Goal: Task Accomplishment & Management: Manage account settings

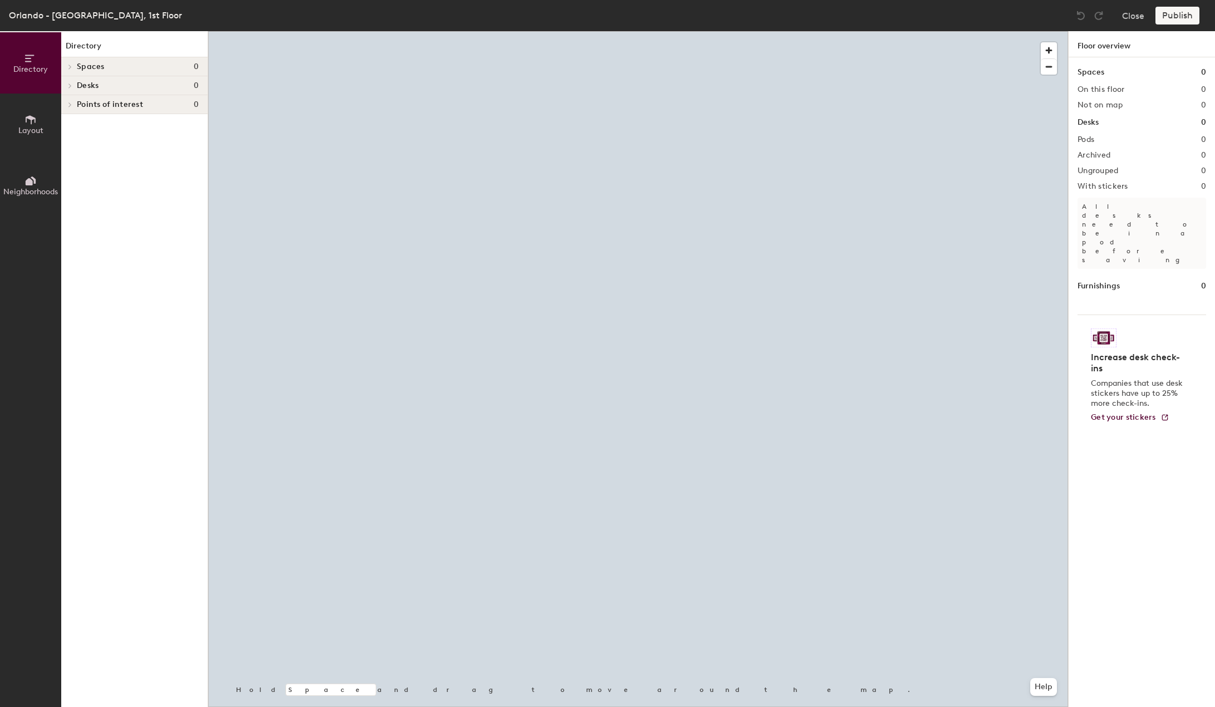
click at [67, 61] on div at bounding box center [68, 66] width 14 height 18
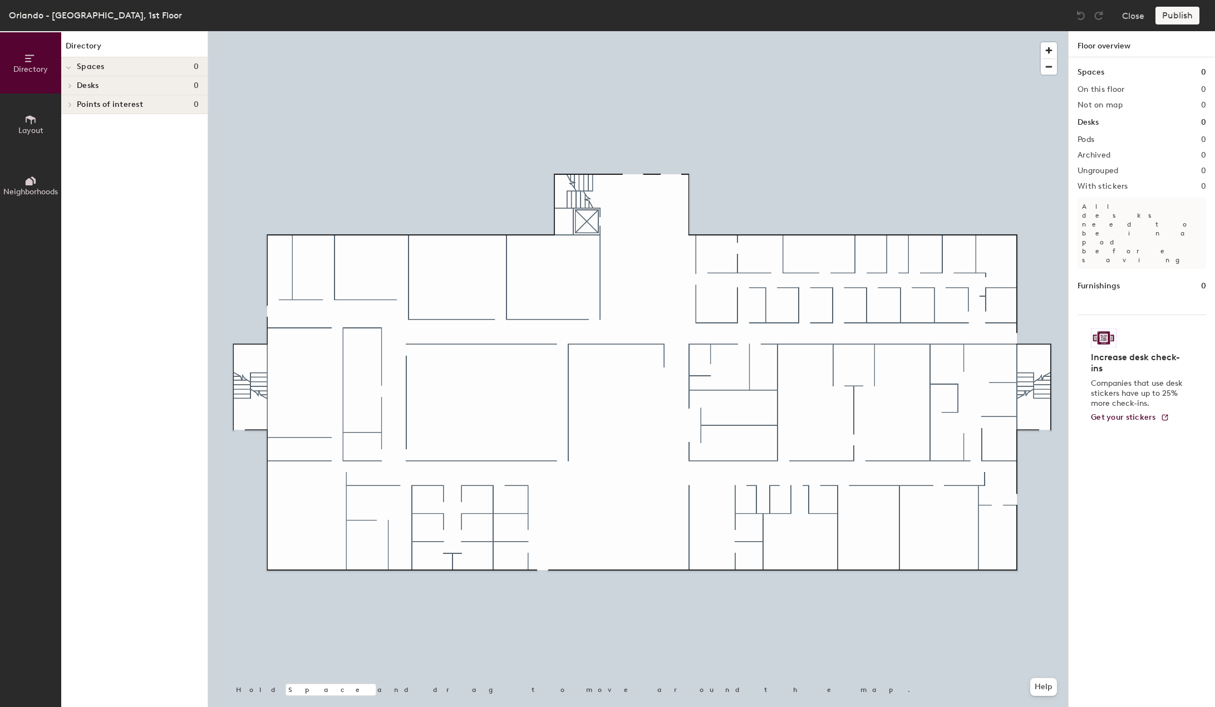
click at [68, 66] on icon at bounding box center [69, 68] width 6 height 4
click at [31, 119] on icon at bounding box center [31, 119] width 10 height 9
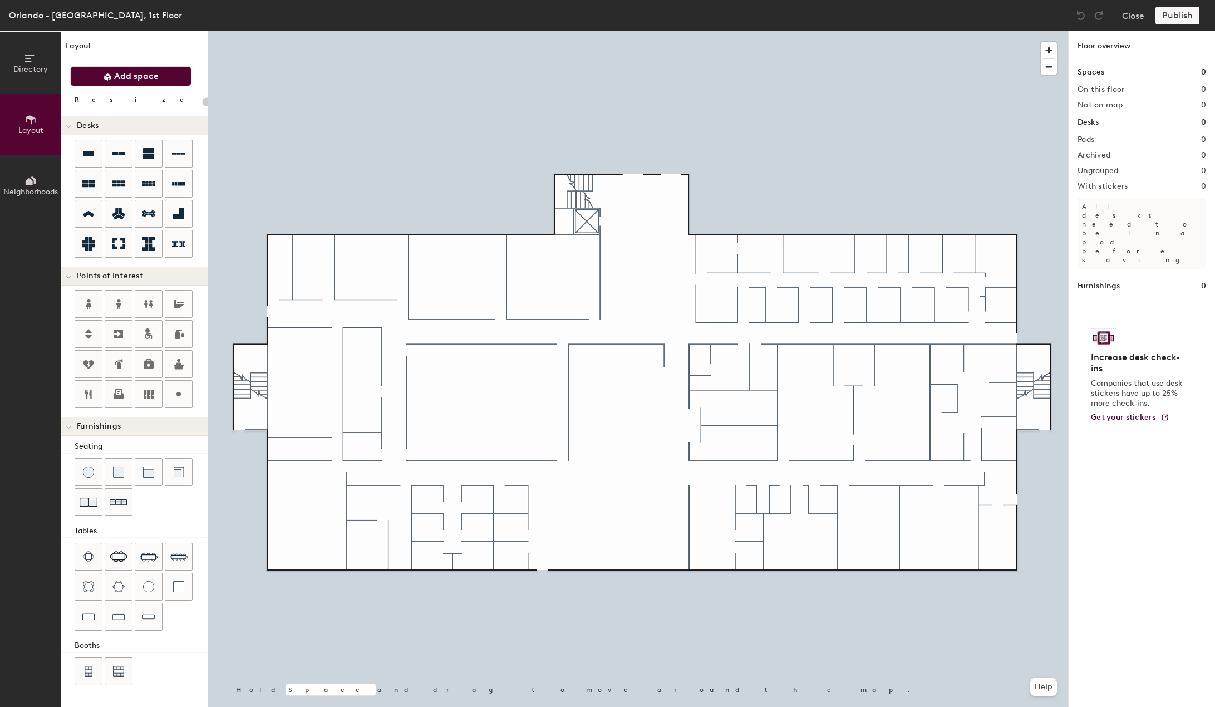
click at [151, 73] on span "Add space" at bounding box center [136, 76] width 45 height 11
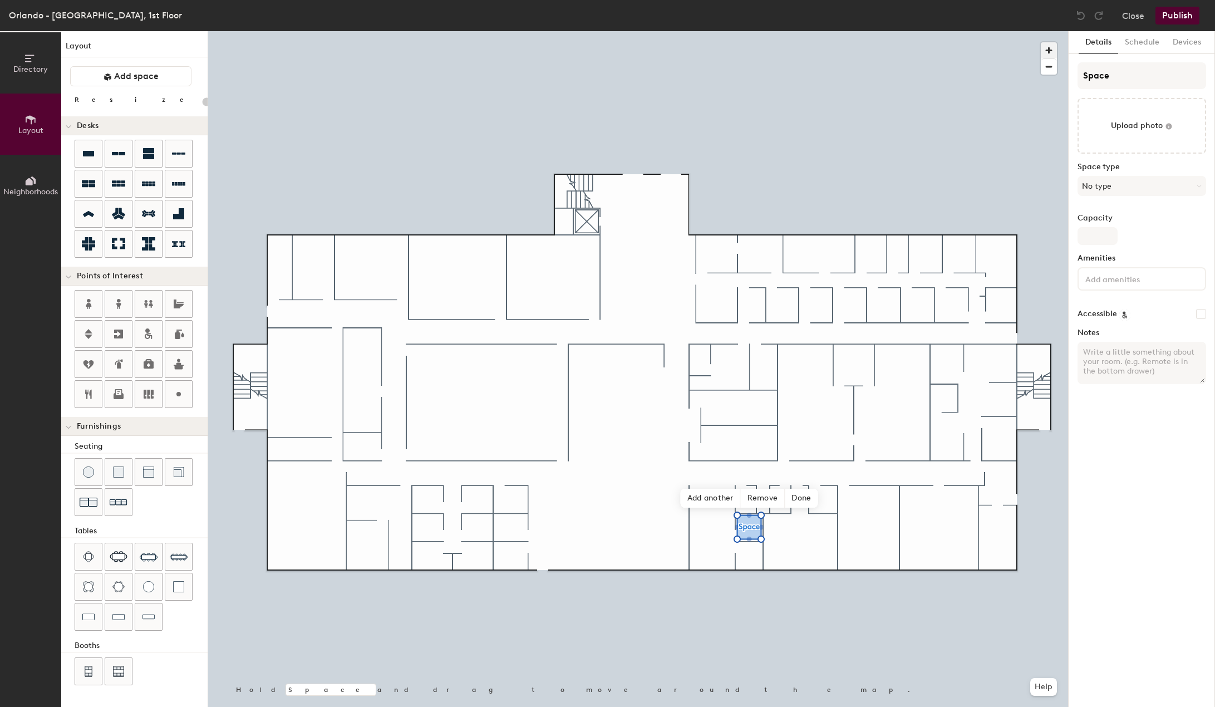
click at [1048, 52] on span "button" at bounding box center [1049, 50] width 16 height 16
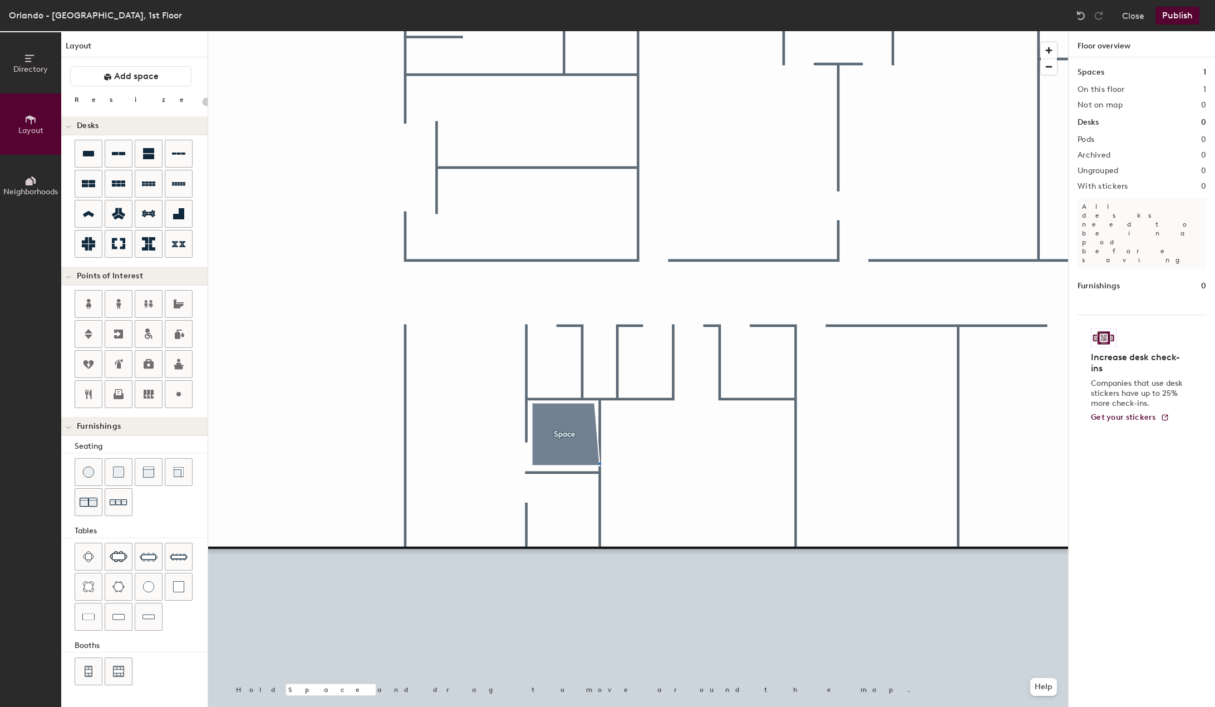
click at [599, 31] on div at bounding box center [638, 31] width 860 height 0
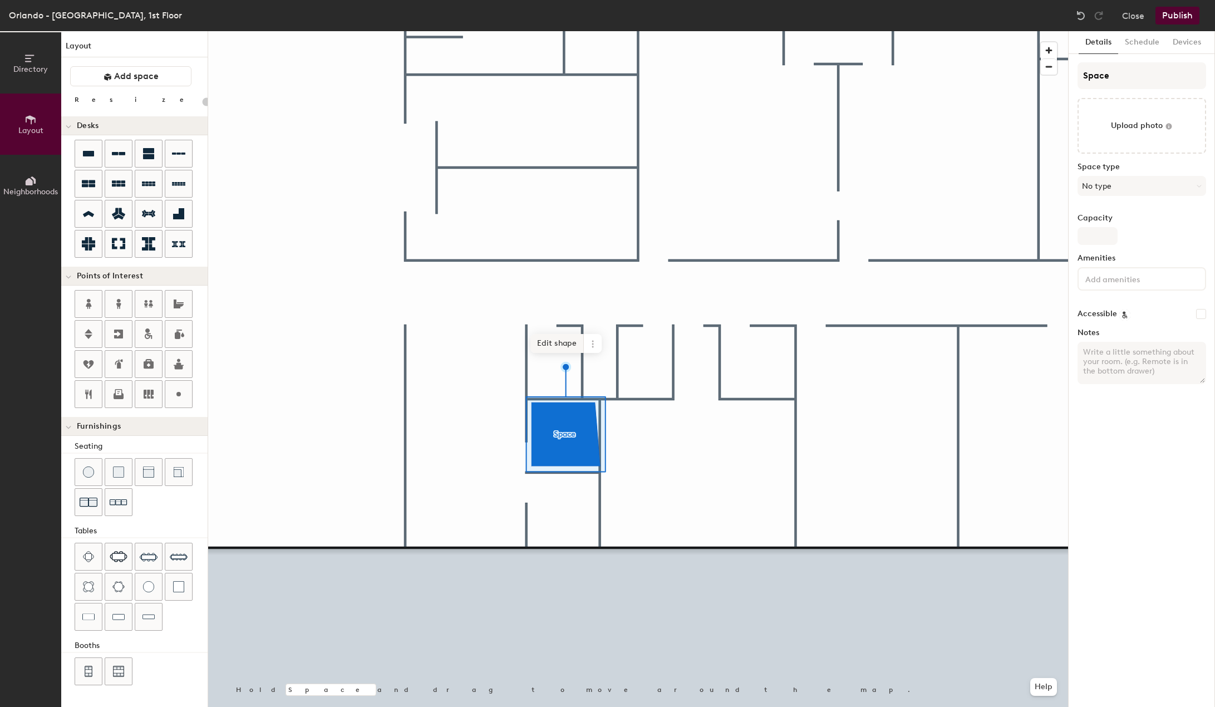
click at [565, 338] on span "Edit shape" at bounding box center [556, 343] width 53 height 19
click at [152, 75] on span "Add space" at bounding box center [136, 76] width 45 height 11
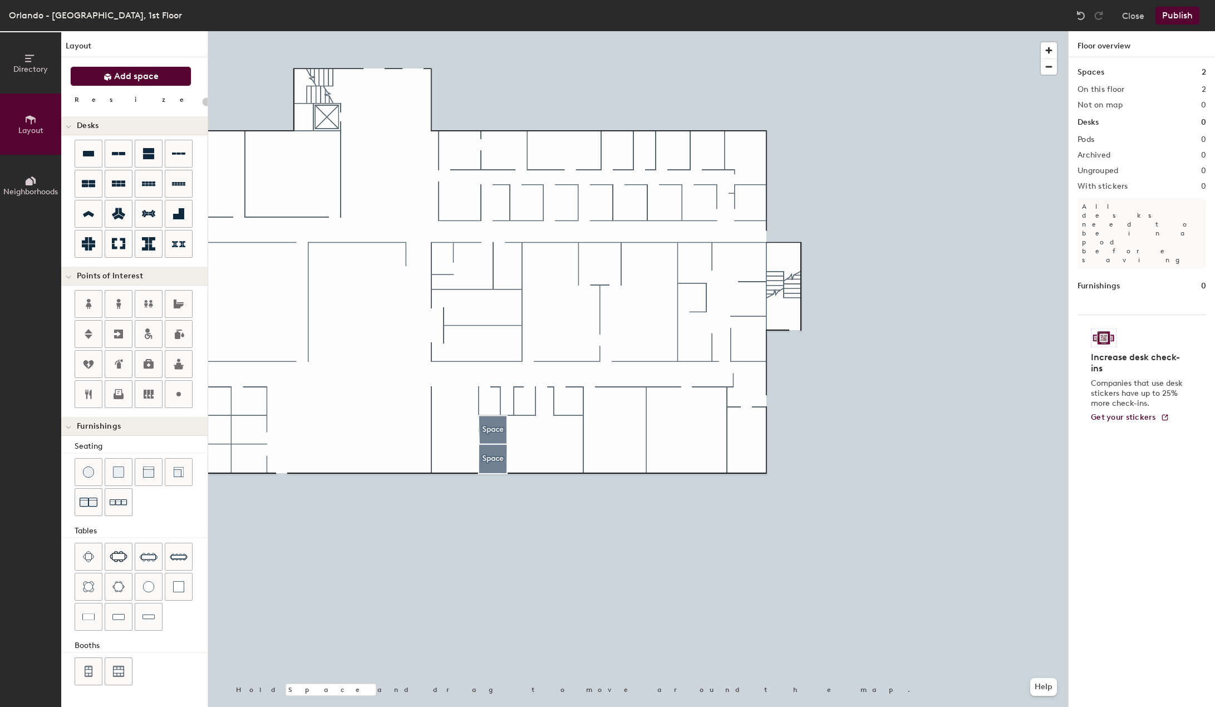
click at [119, 72] on span "Add space" at bounding box center [136, 76] width 45 height 11
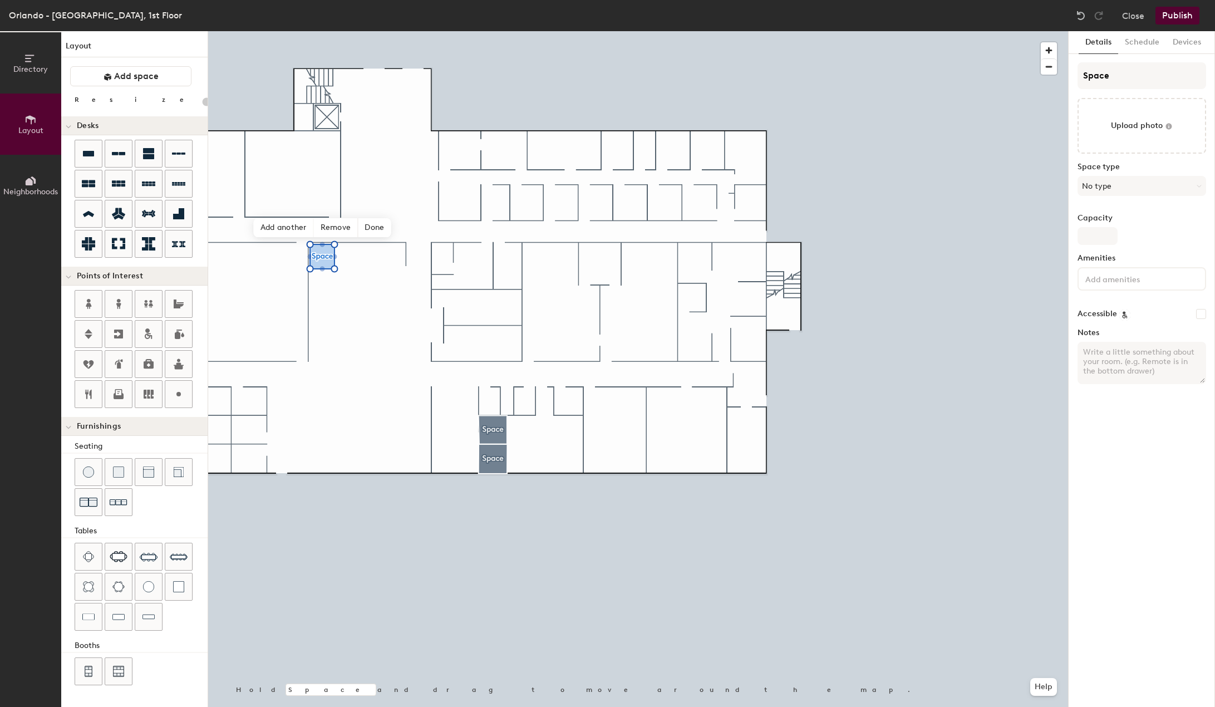
click at [1174, 12] on button "Publish" at bounding box center [1178, 16] width 44 height 18
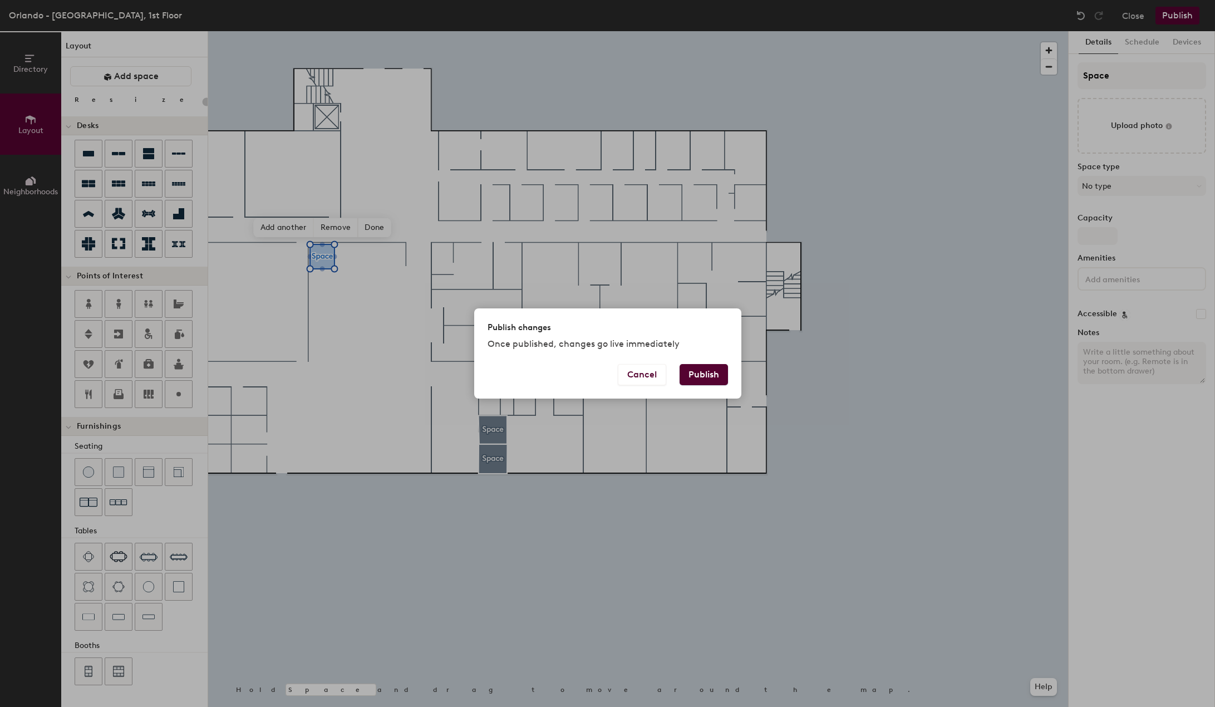
click at [705, 372] on button "Publish" at bounding box center [704, 374] width 48 height 21
type input "20"
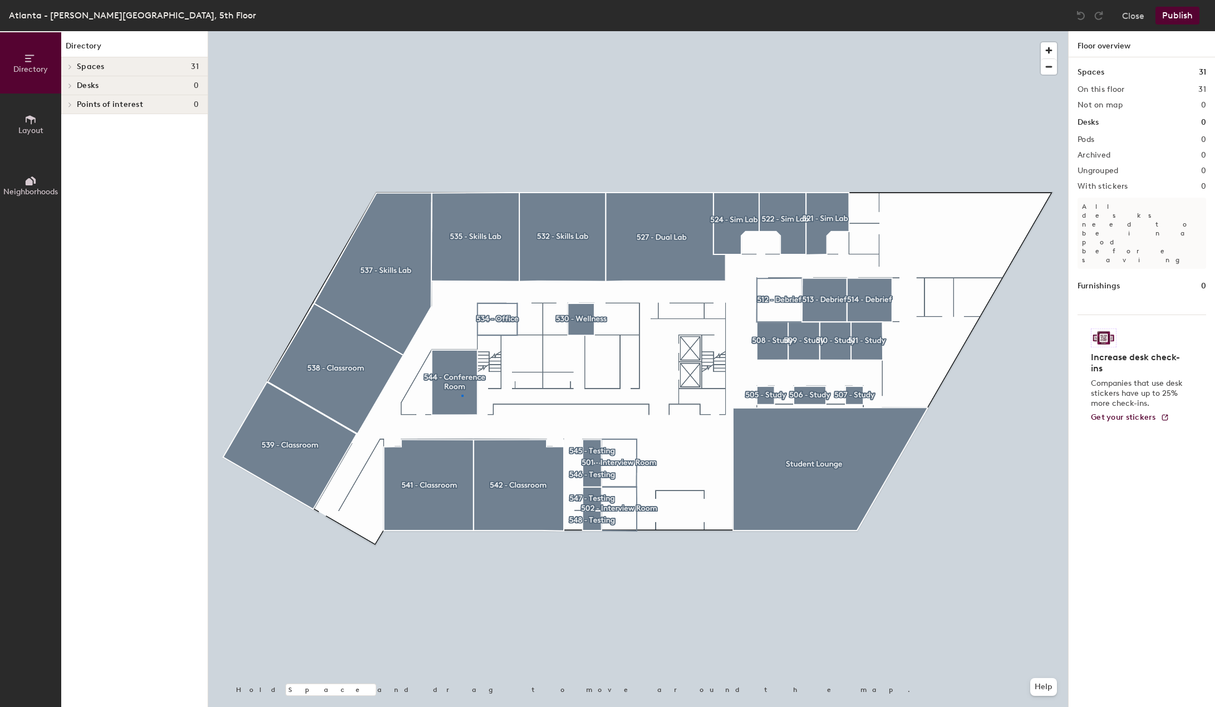
click at [461, 31] on div at bounding box center [638, 31] width 860 height 0
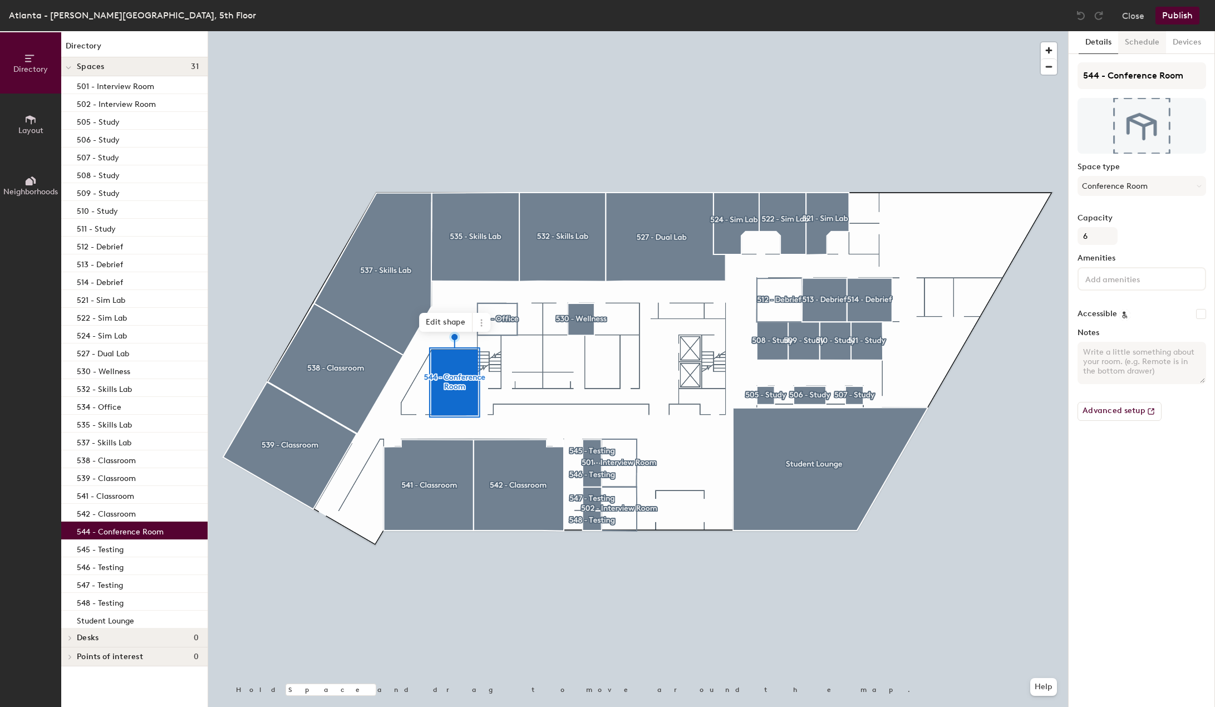
click at [1134, 42] on button "Schedule" at bounding box center [1142, 42] width 48 height 23
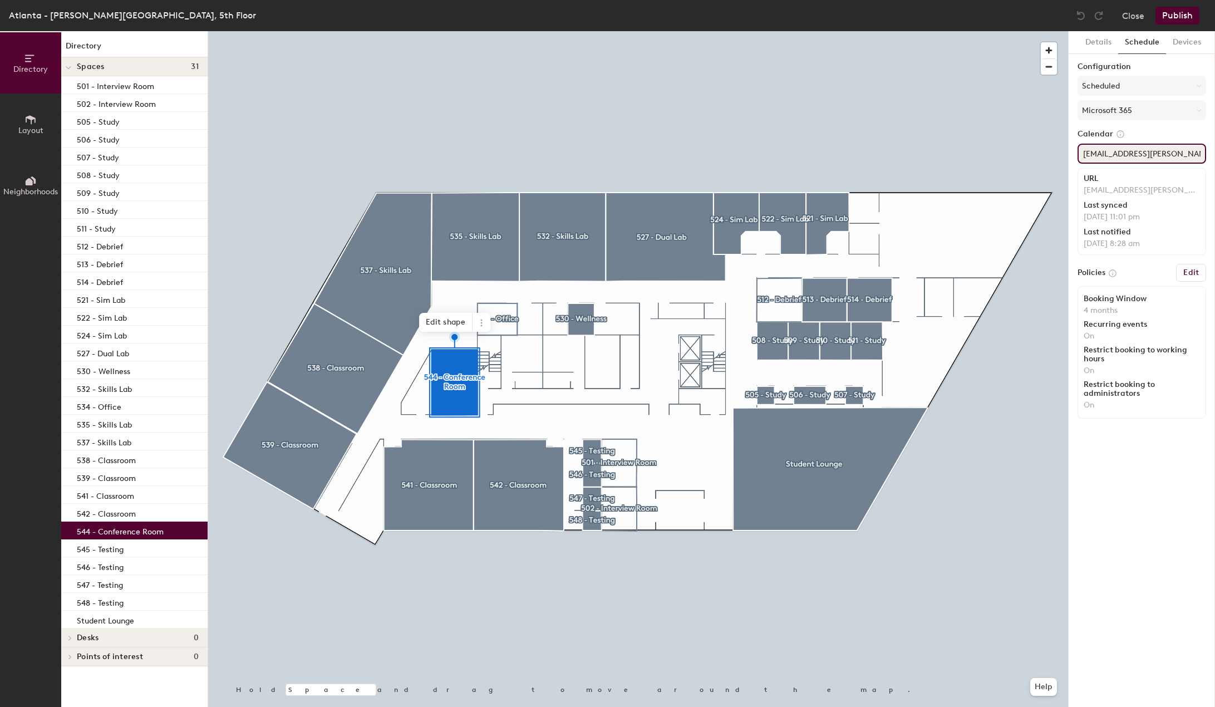
drag, startPoint x: 1188, startPoint y: 151, endPoint x: 1070, endPoint y: 163, distance: 118.5
click at [1070, 163] on div "Details Schedule Devices Configuration Scheduled Microsoft 365 Calendar [EMAIL_…" at bounding box center [1142, 369] width 146 height 676
click at [1136, 79] on button "Scheduled" at bounding box center [1142, 86] width 129 height 20
click at [1109, 131] on div "Scheduled" at bounding box center [1141, 130] width 127 height 17
click at [1139, 112] on button "Microsoft 365" at bounding box center [1142, 110] width 129 height 20
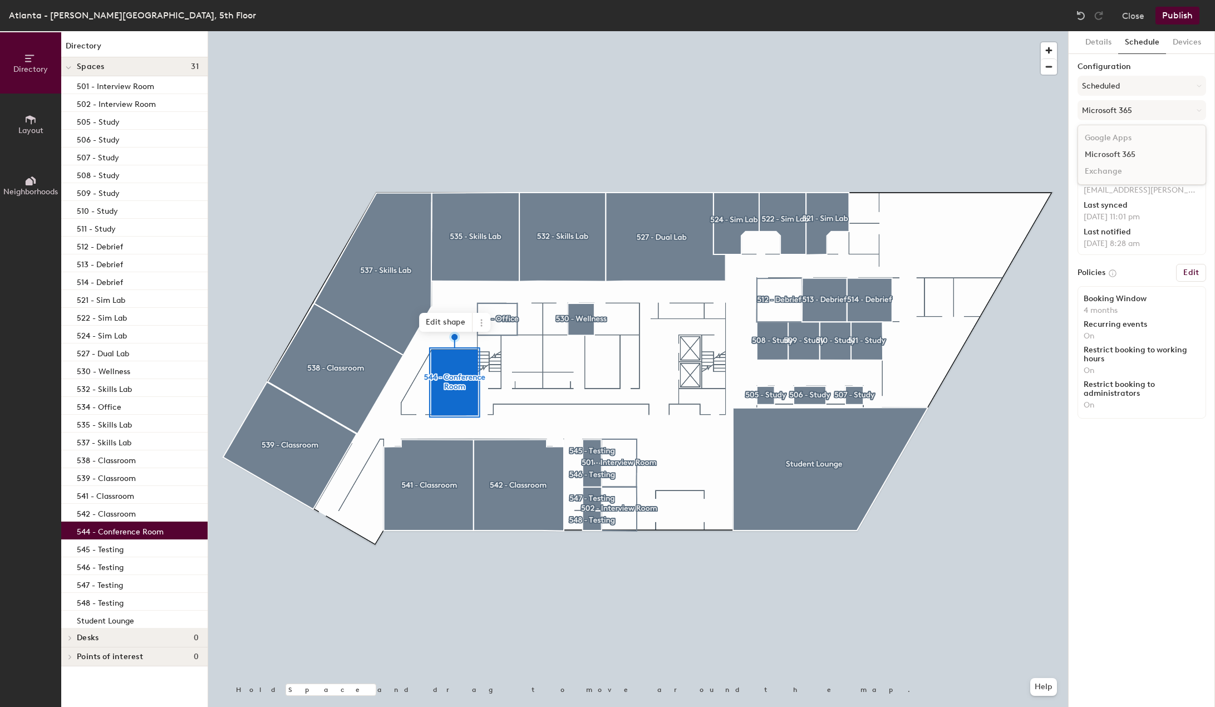
click at [1124, 153] on div "Microsoft 365" at bounding box center [1141, 154] width 127 height 17
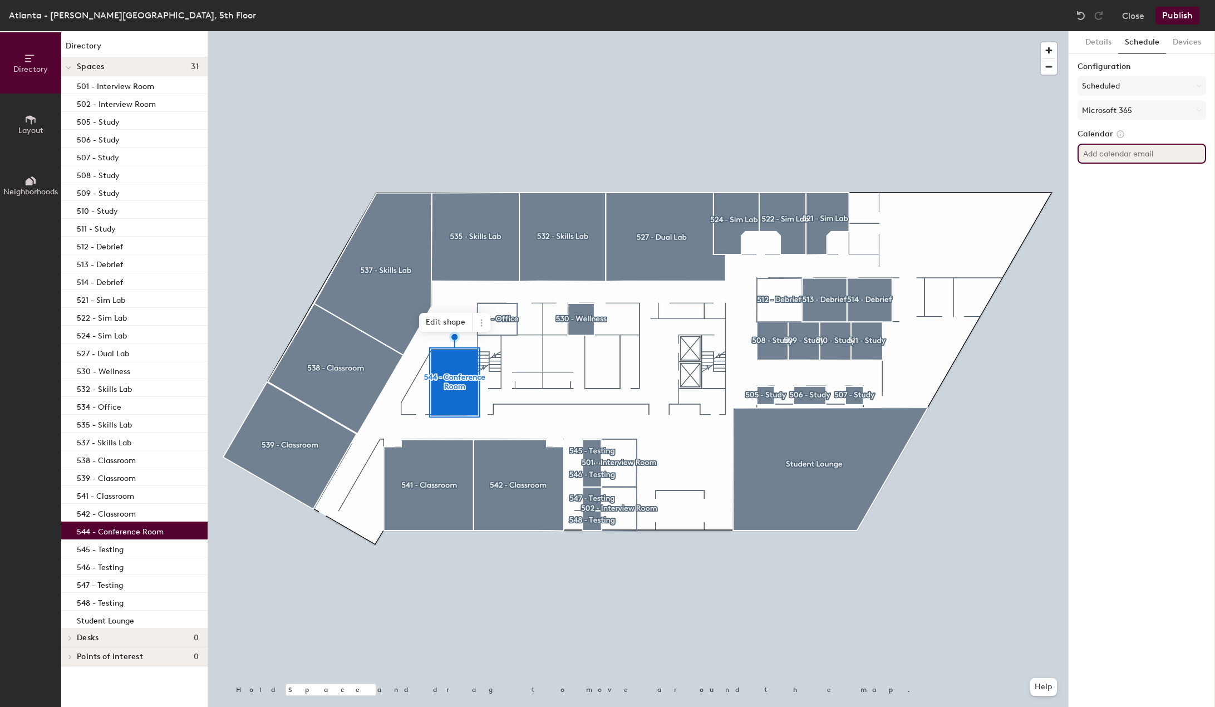
click at [1171, 159] on input "[EMAIL_ADDRESS][PERSON_NAME][DOMAIN_NAME]" at bounding box center [1142, 154] width 129 height 20
click at [1188, 156] on input "[EMAIL_ADDRESS][PERSON_NAME][DOMAIN_NAME]" at bounding box center [1142, 154] width 129 height 20
click at [1170, 205] on div "Details Schedule Devices Configuration Scheduled Microsoft 365 Calendar [EMAIL_…" at bounding box center [1142, 369] width 146 height 676
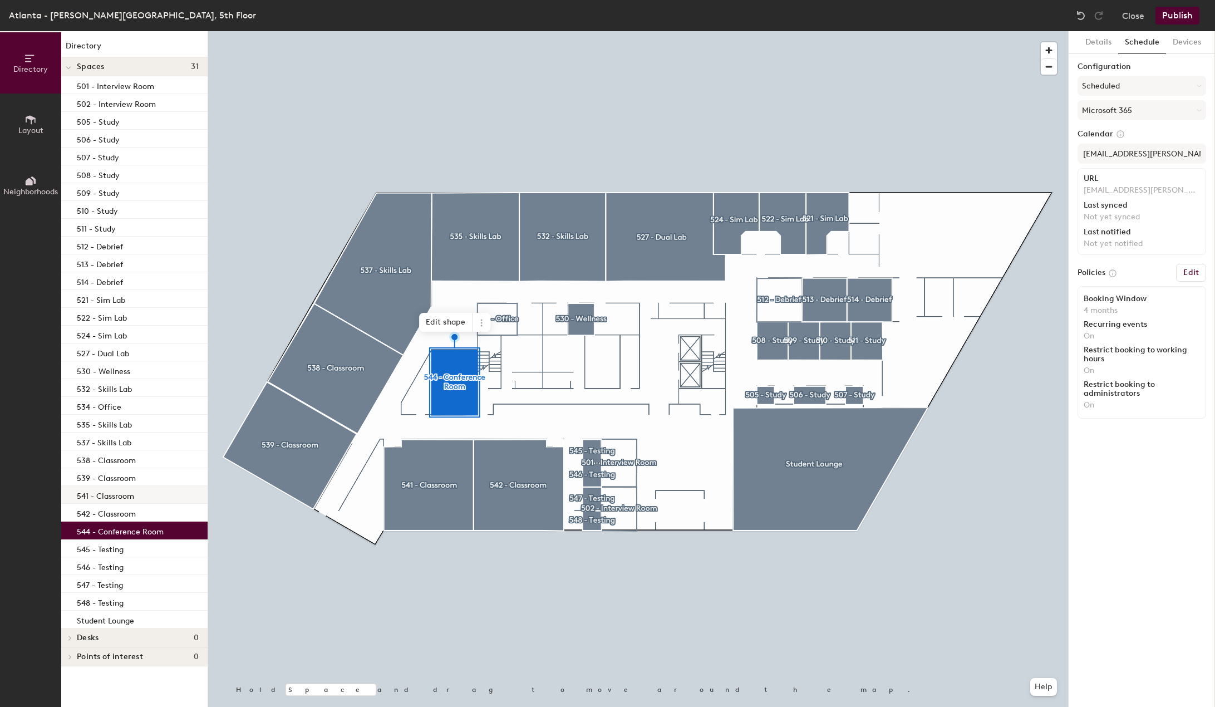
click at [110, 494] on p "541 - Classroom" at bounding box center [105, 494] width 57 height 13
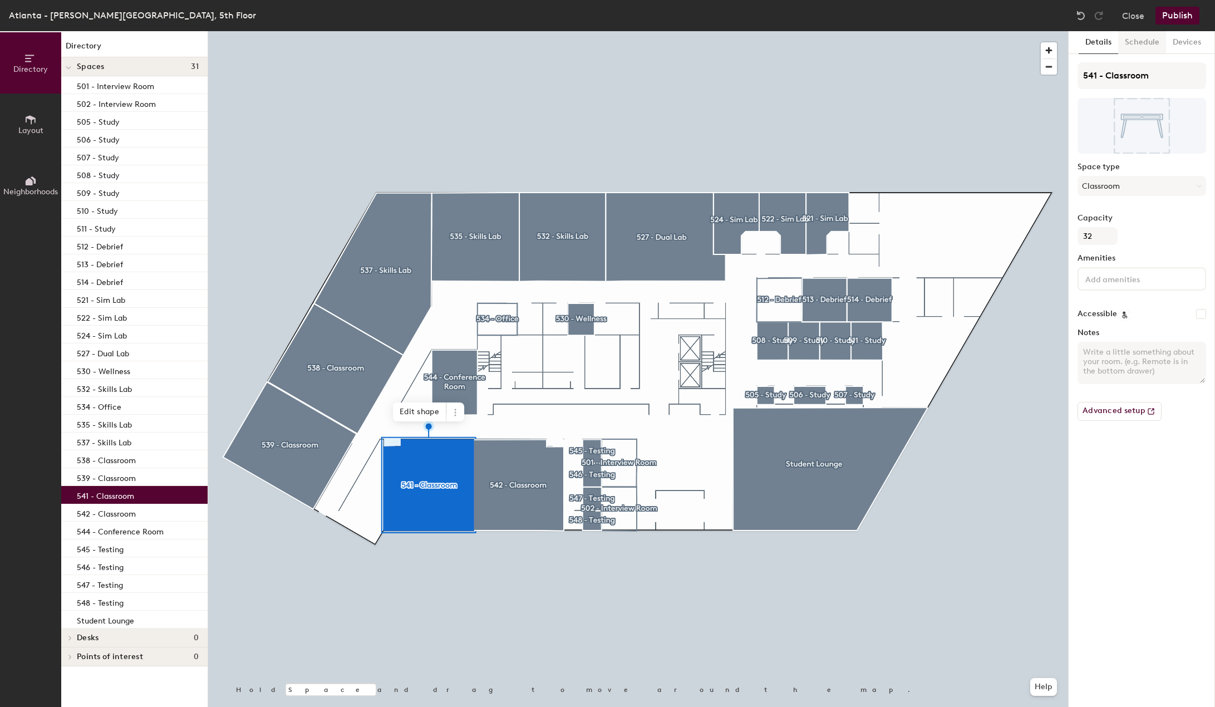
click at [1138, 44] on button "Schedule" at bounding box center [1142, 42] width 48 height 23
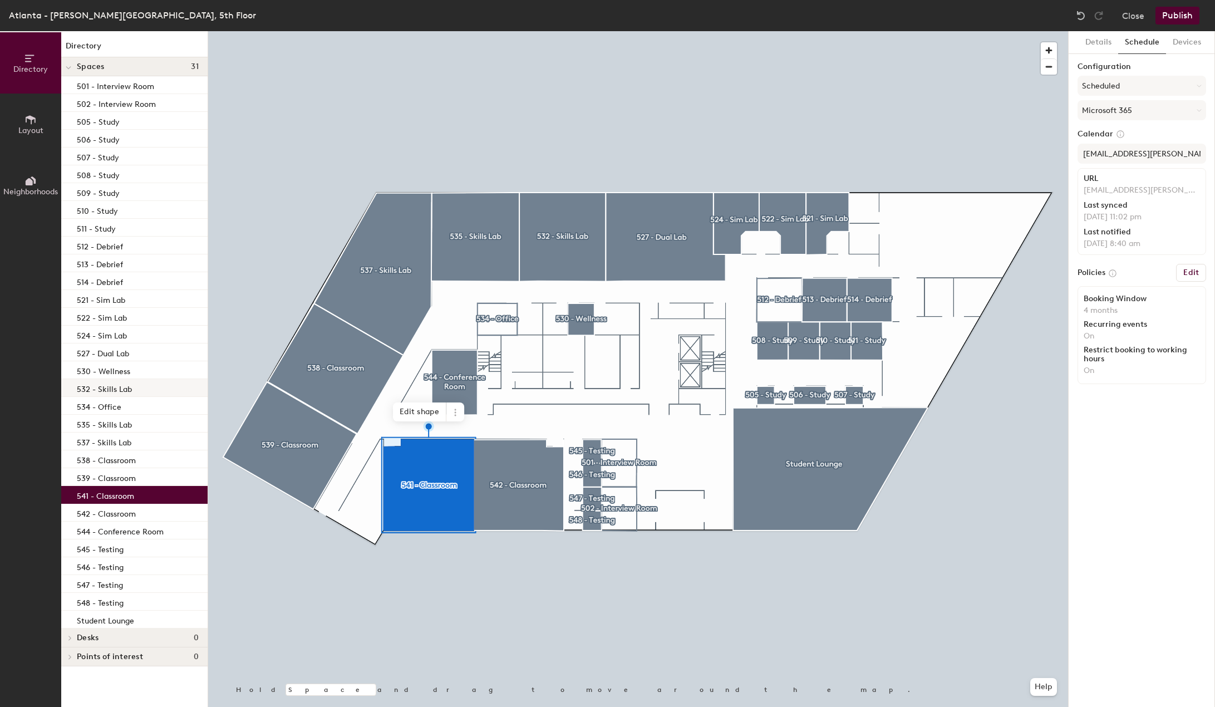
click at [140, 389] on div "532 - Skills Lab" at bounding box center [134, 388] width 146 height 18
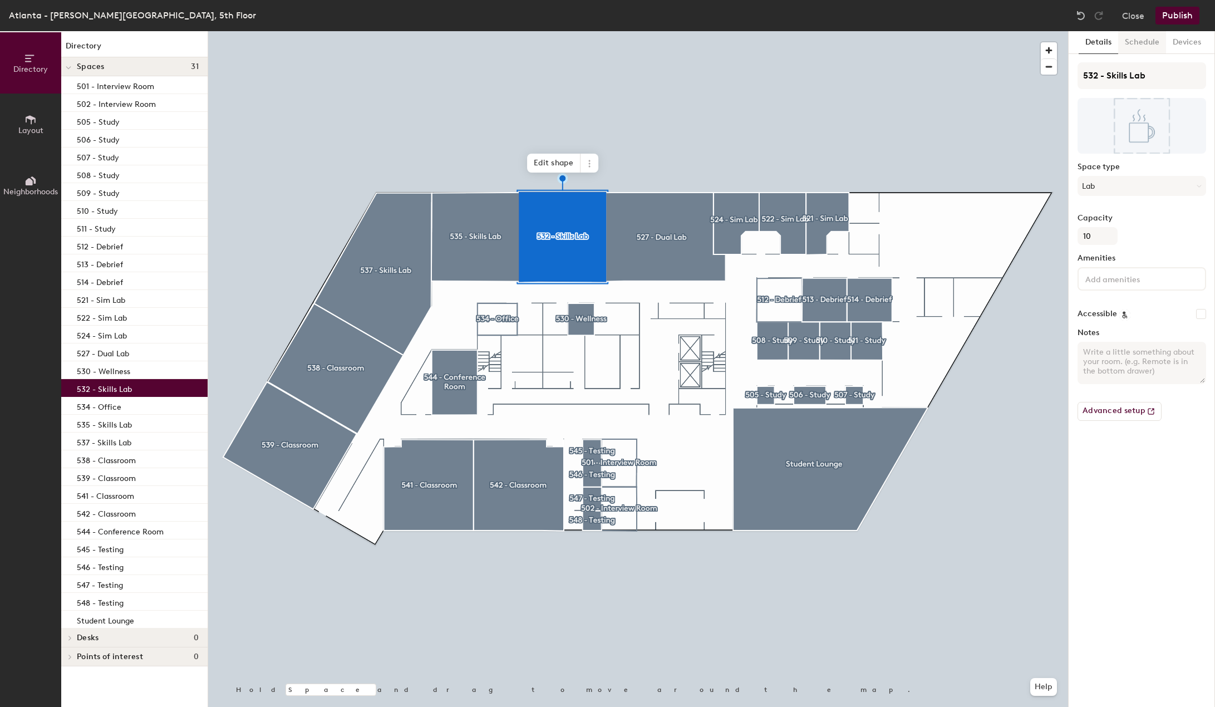
click at [1143, 40] on button "Schedule" at bounding box center [1142, 42] width 48 height 23
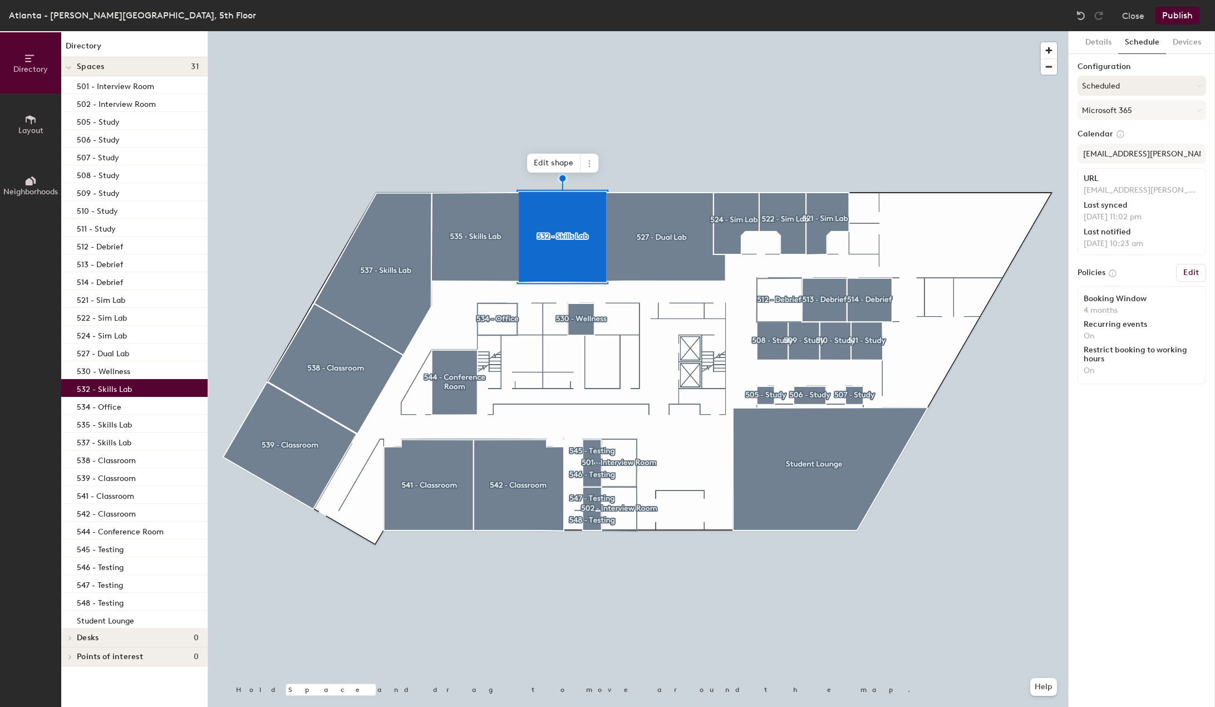
click at [1139, 78] on button "Scheduled" at bounding box center [1142, 86] width 129 height 20
click at [1134, 88] on button "Scheduled" at bounding box center [1142, 86] width 129 height 20
click at [1129, 81] on button "Scheduled" at bounding box center [1142, 86] width 129 height 20
click at [1135, 80] on button "Scheduled" at bounding box center [1142, 86] width 129 height 20
click at [1135, 9] on button "Close" at bounding box center [1133, 16] width 22 height 18
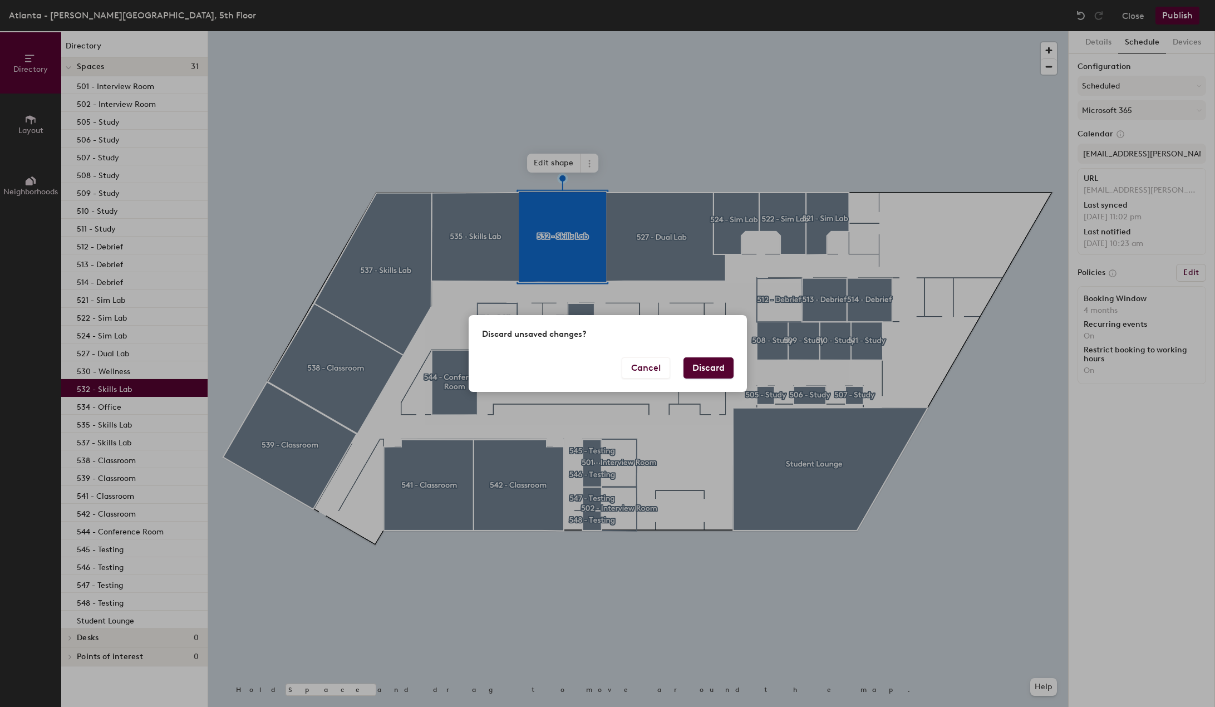
click at [718, 367] on button "Discard" at bounding box center [709, 367] width 50 height 21
